Goal: Find specific page/section: Find specific page/section

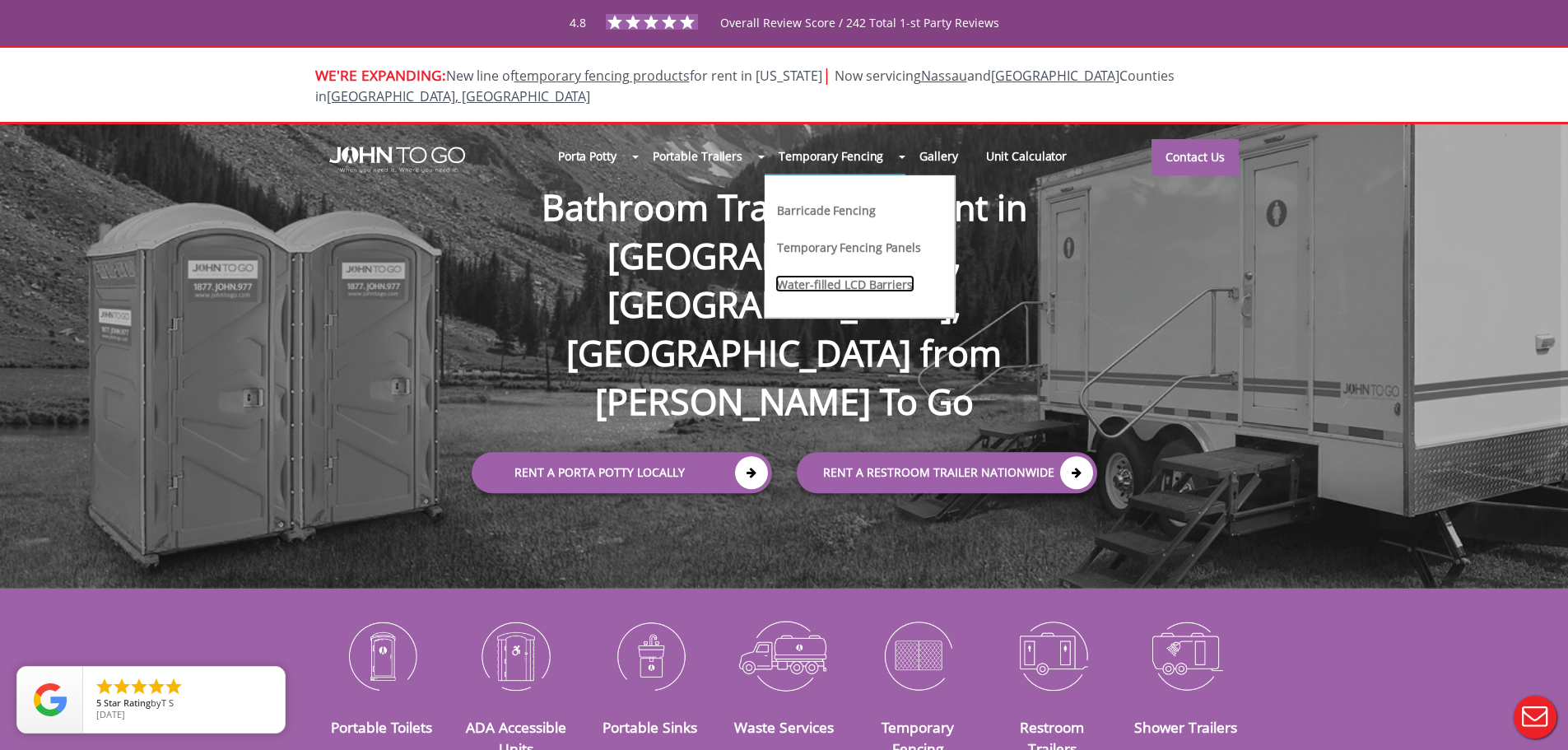
click at [884, 275] on link "Water-filled LCD Barriers" at bounding box center [845, 283] width 139 height 17
